Goal: Navigation & Orientation: Go to known website

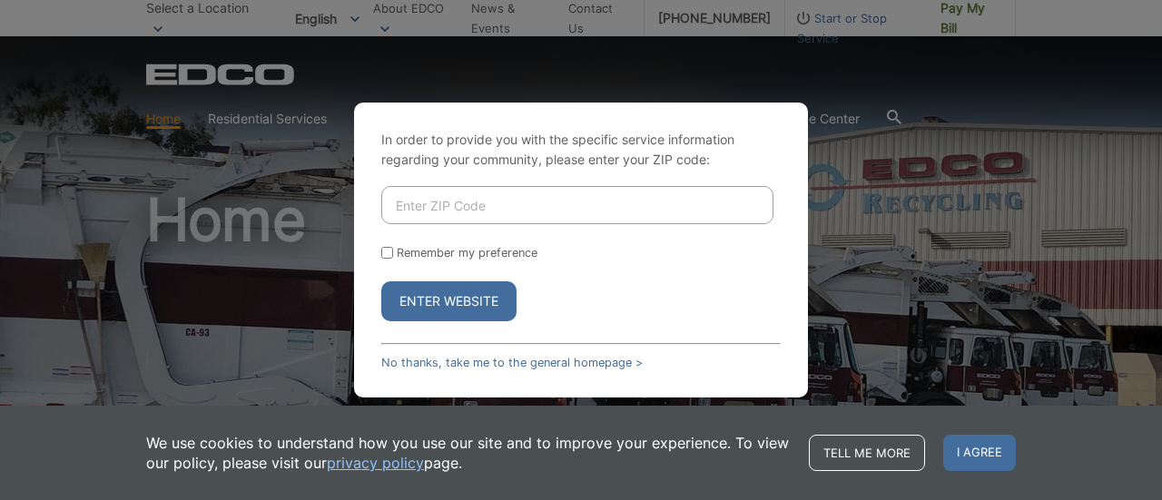
click at [966, 77] on div "In order to provide you with the specific service information regarding your co…" at bounding box center [581, 250] width 1162 height 500
click at [979, 449] on span "I agree" at bounding box center [979, 453] width 73 height 36
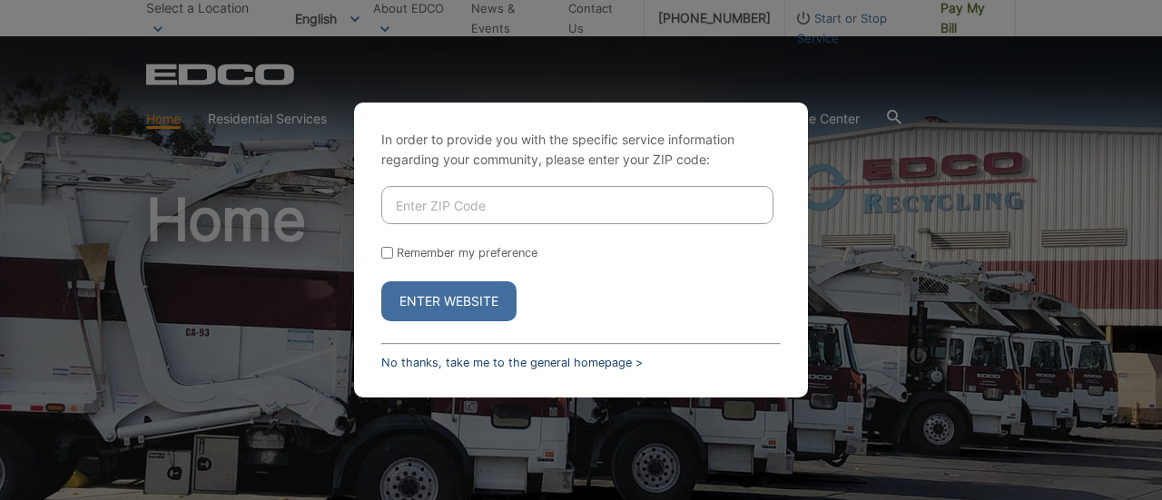
click at [513, 368] on link "No thanks, take me to the general homepage >" at bounding box center [511, 363] width 261 height 14
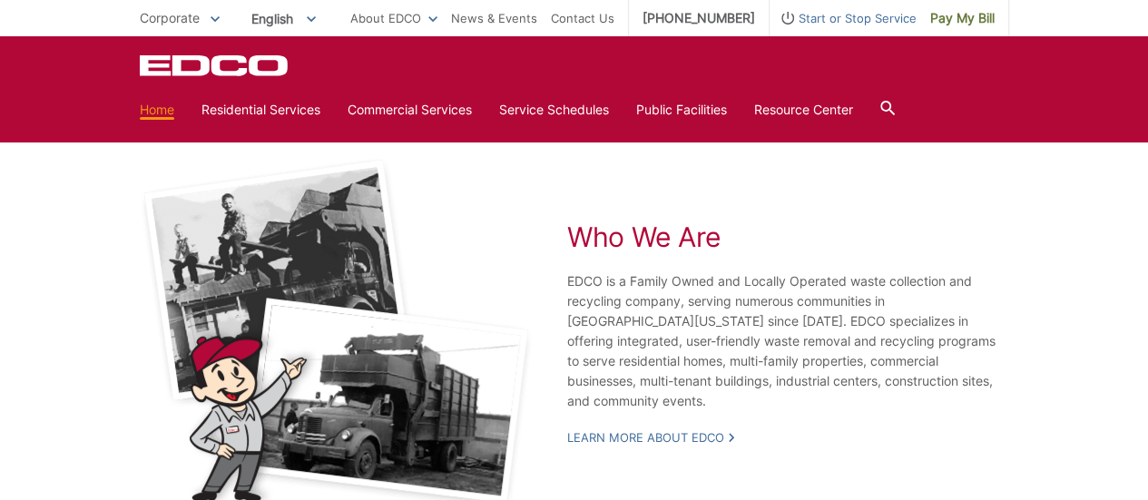
scroll to position [2818, 0]
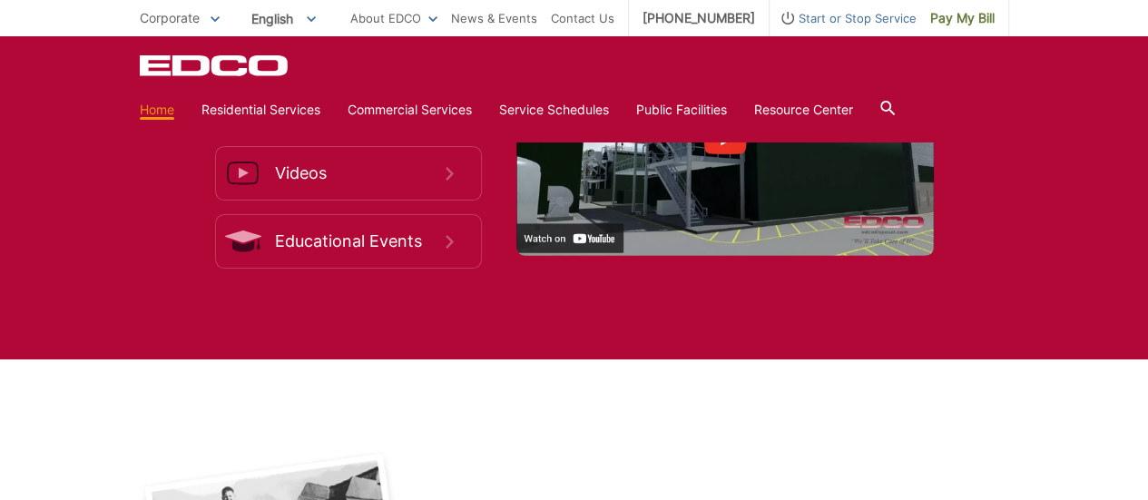
click at [211, 19] on icon at bounding box center [215, 19] width 9 height 6
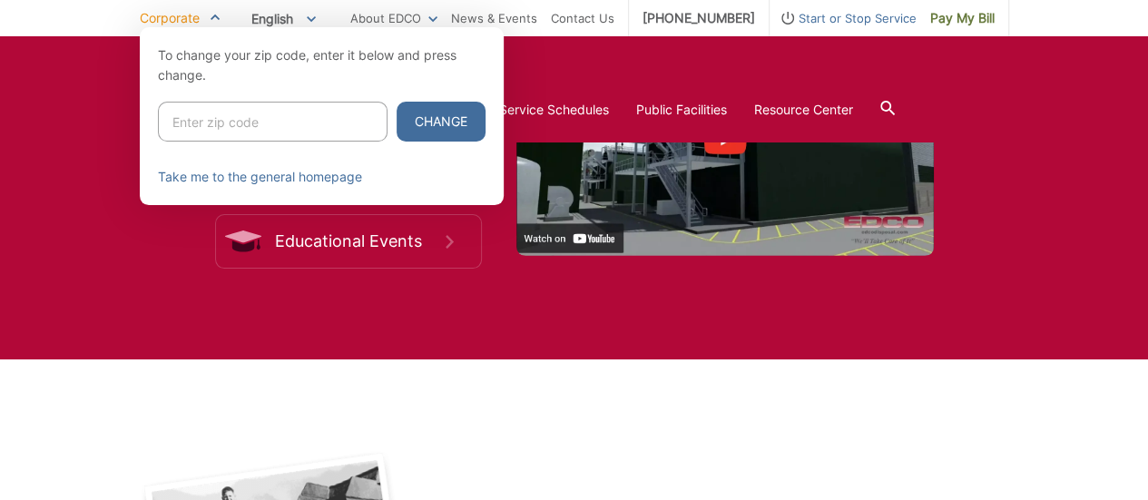
click at [85, 135] on div at bounding box center [574, 277] width 1148 height 500
